Goal: Information Seeking & Learning: Check status

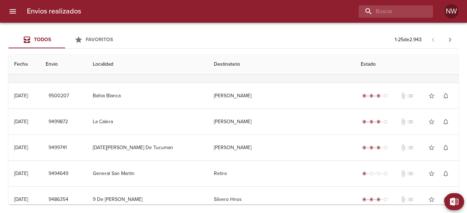
scroll to position [70, 0]
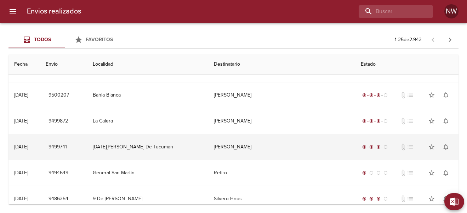
click at [235, 146] on td "[PERSON_NAME]" at bounding box center [281, 147] width 147 height 26
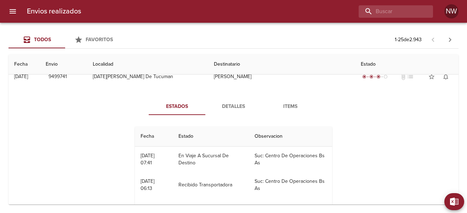
scroll to position [141, 0]
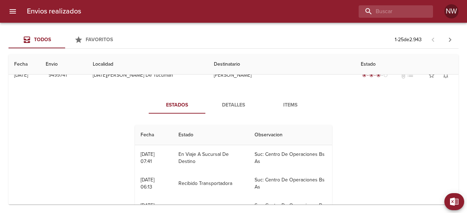
click at [233, 103] on span "Detalles" at bounding box center [234, 105] width 48 height 9
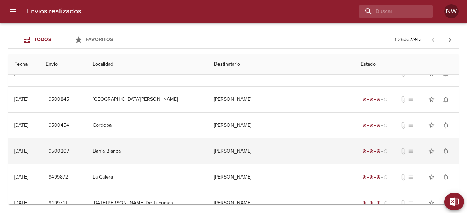
scroll to position [14, 0]
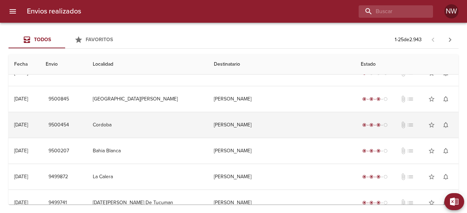
click at [238, 125] on td "[PERSON_NAME]" at bounding box center [281, 125] width 147 height 26
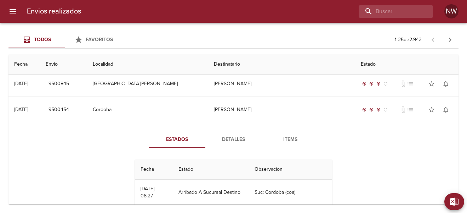
scroll to position [30, 0]
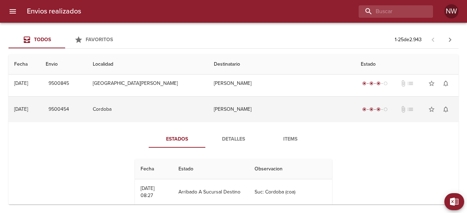
click at [241, 109] on td "[PERSON_NAME]" at bounding box center [281, 109] width 147 height 26
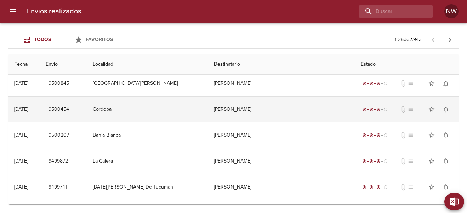
click at [241, 109] on td "[PERSON_NAME]" at bounding box center [281, 109] width 147 height 26
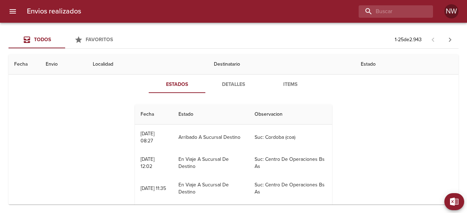
scroll to position [87, 0]
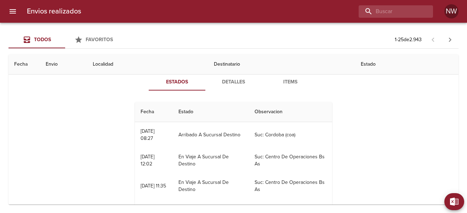
click at [231, 82] on span "Detalles" at bounding box center [234, 82] width 48 height 9
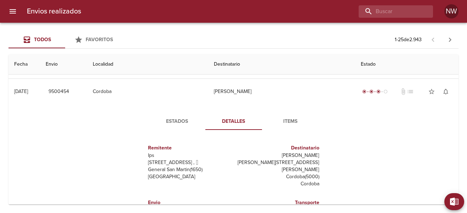
scroll to position [33, 0]
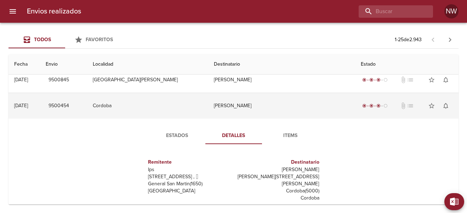
click at [245, 107] on td "[PERSON_NAME]" at bounding box center [281, 106] width 147 height 26
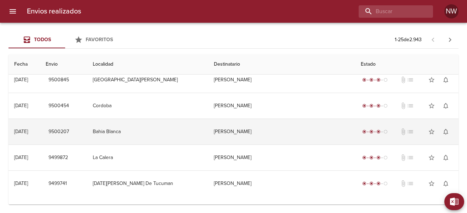
click at [243, 132] on td "[PERSON_NAME]" at bounding box center [281, 132] width 147 height 26
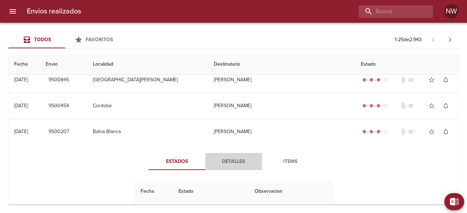
click at [238, 160] on span "Detalles" at bounding box center [234, 161] width 48 height 9
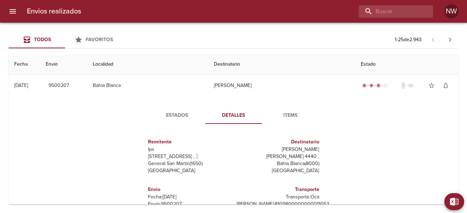
scroll to position [74, 0]
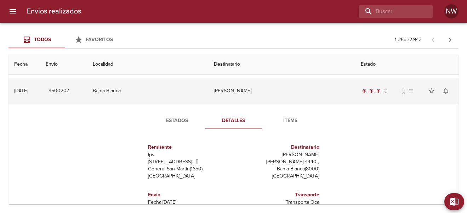
click at [230, 92] on td "[PERSON_NAME]" at bounding box center [281, 91] width 147 height 26
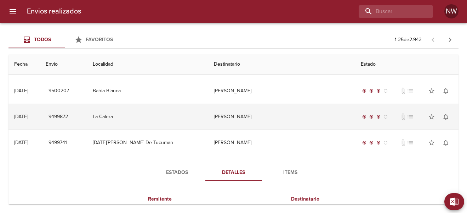
click at [237, 114] on td "[PERSON_NAME]" at bounding box center [281, 117] width 147 height 26
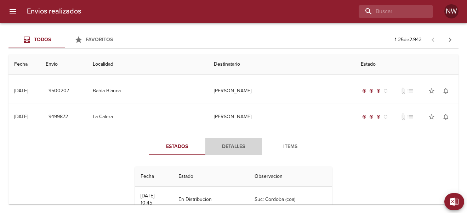
click at [236, 146] on span "Detalles" at bounding box center [234, 146] width 48 height 9
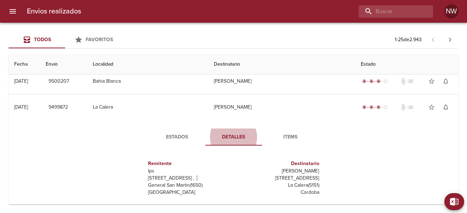
scroll to position [81, 0]
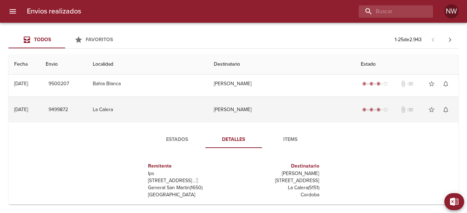
click at [237, 108] on td "[PERSON_NAME]" at bounding box center [281, 110] width 147 height 26
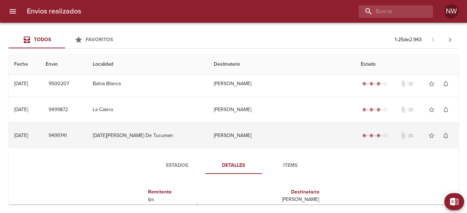
click at [242, 138] on td "[PERSON_NAME]" at bounding box center [281, 136] width 147 height 26
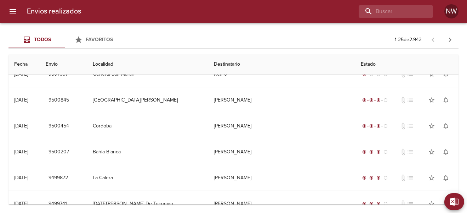
scroll to position [0, 0]
